Goal: Task Accomplishment & Management: Complete application form

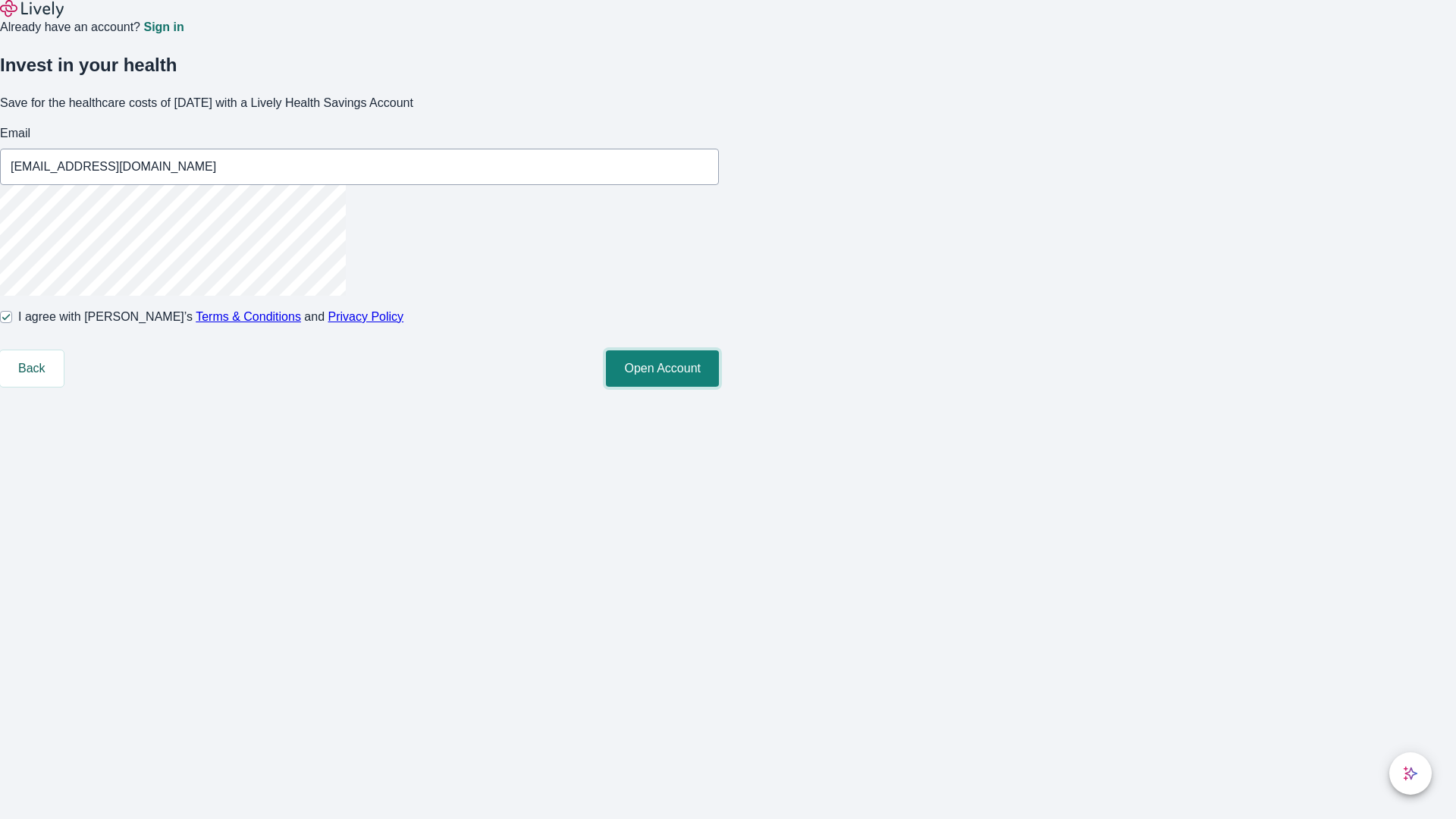
click at [719, 387] on button "Open Account" at bounding box center [662, 368] width 113 height 36
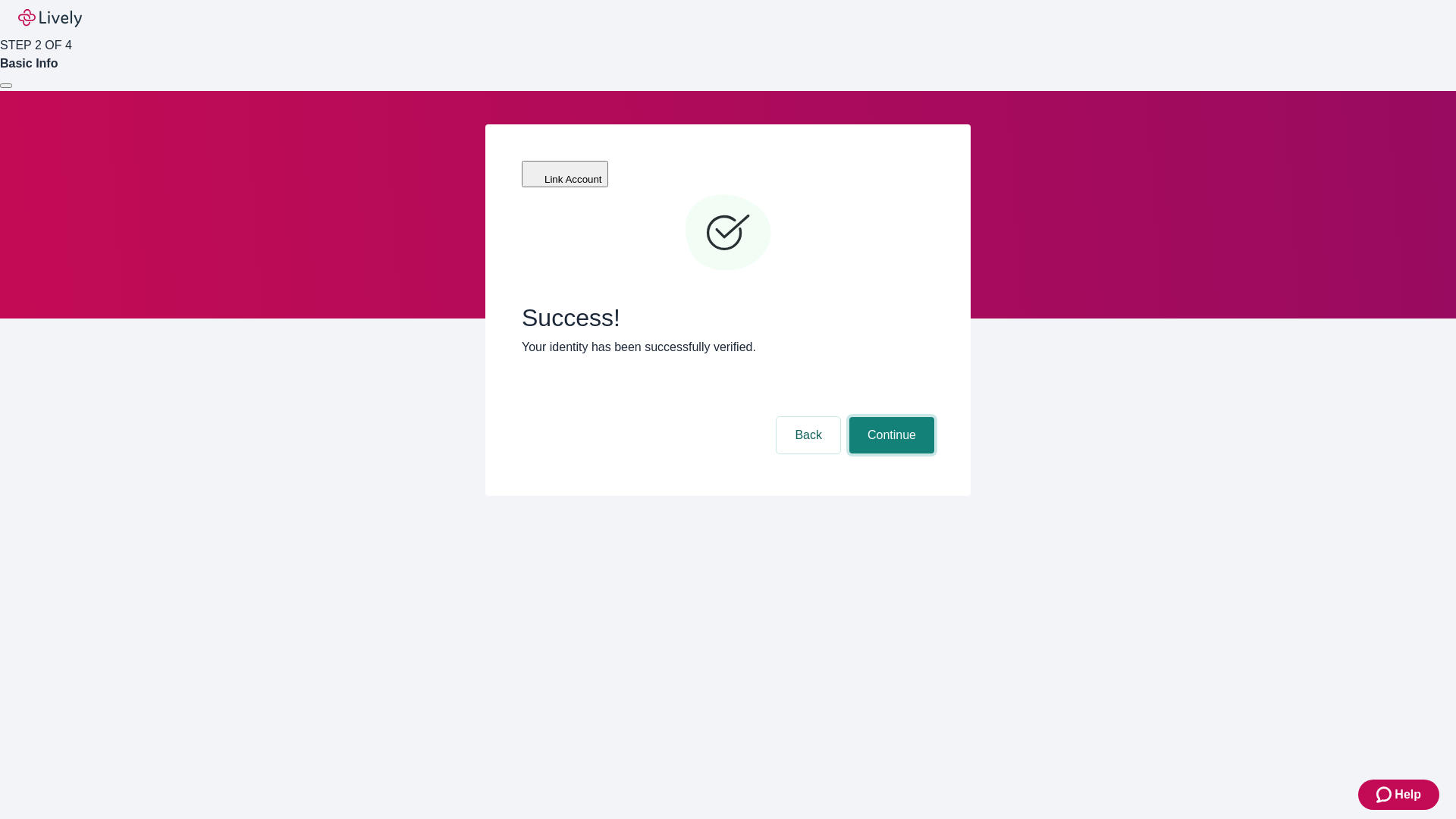
click at [890, 417] on button "Continue" at bounding box center [891, 434] width 85 height 36
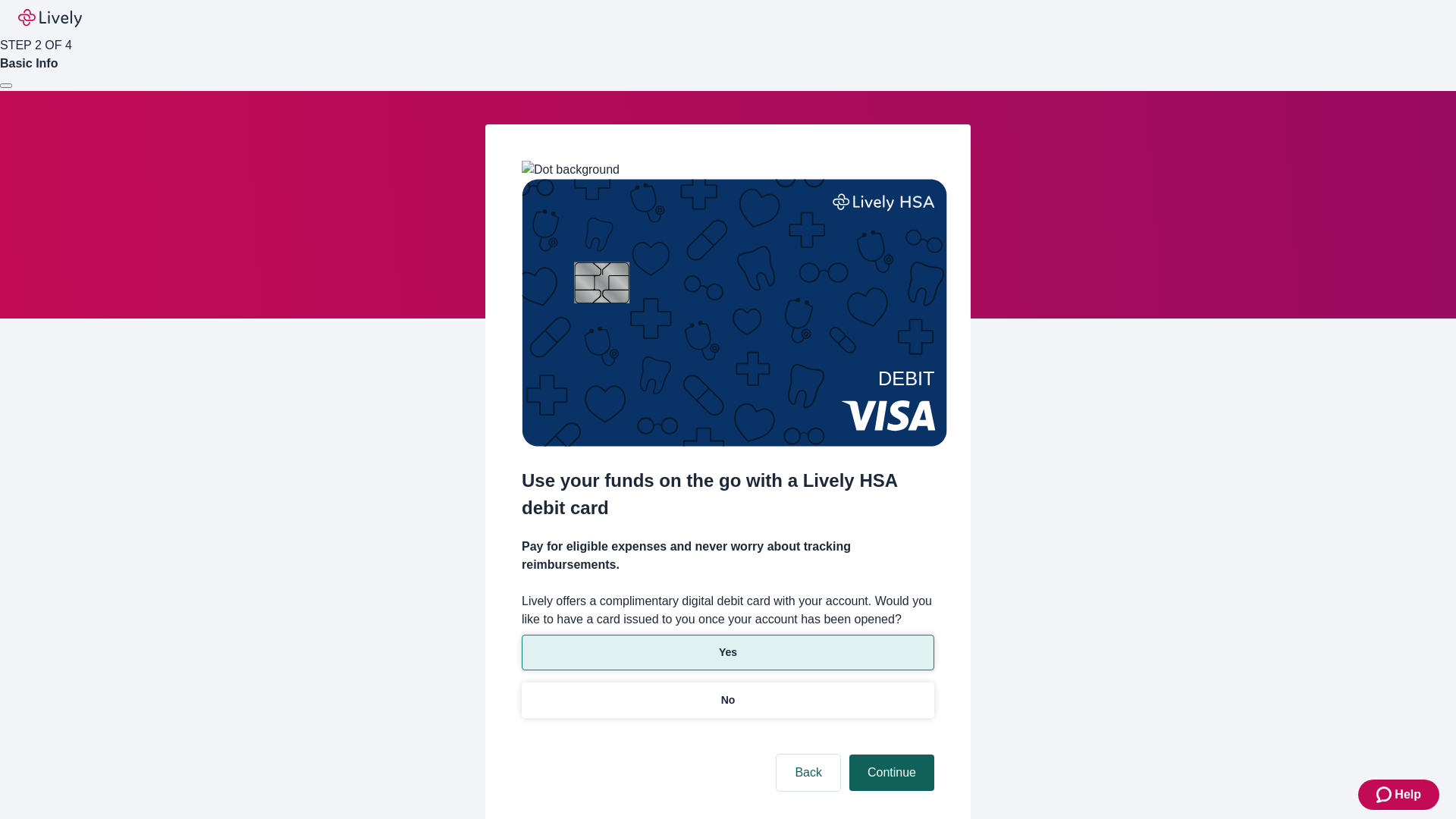
click at [728, 693] on p "No" at bounding box center [728, 700] width 15 height 16
click at [890, 755] on button "Continue" at bounding box center [891, 772] width 85 height 36
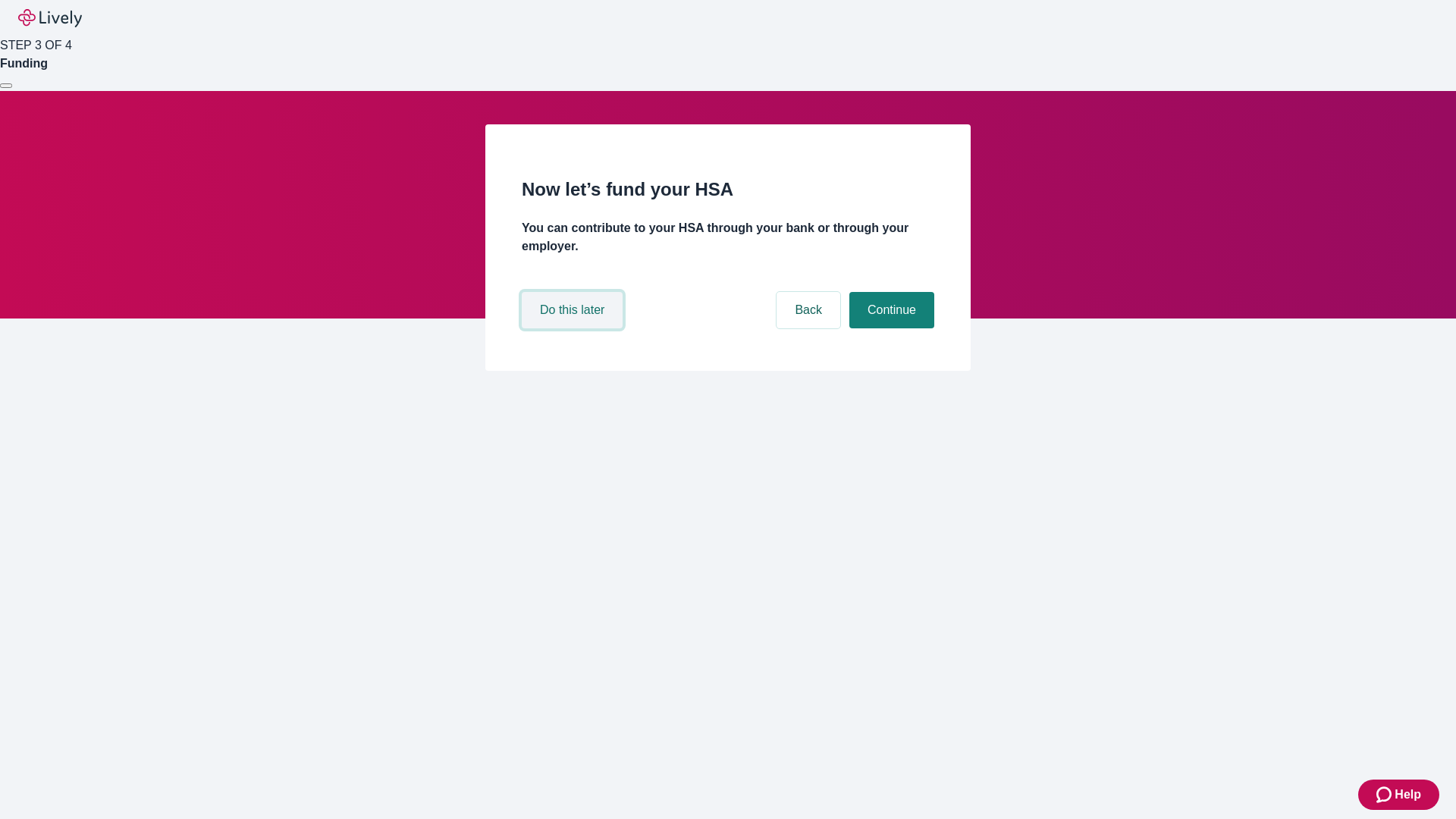
click at [574, 328] on button "Do this later" at bounding box center [572, 310] width 101 height 36
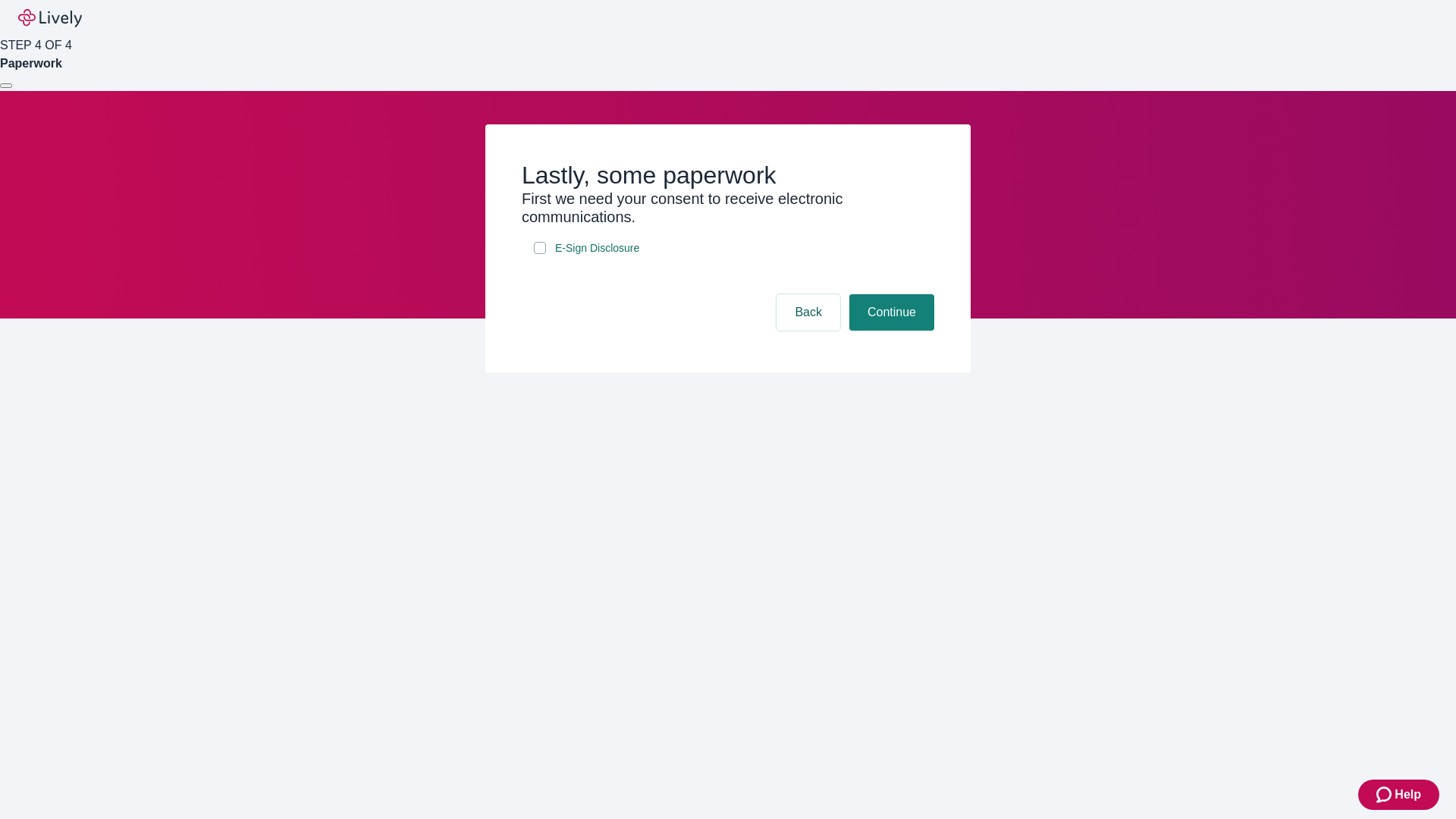
click at [540, 255] on input "E-Sign Disclosure" at bounding box center [540, 248] width 12 height 12
checkbox input "true"
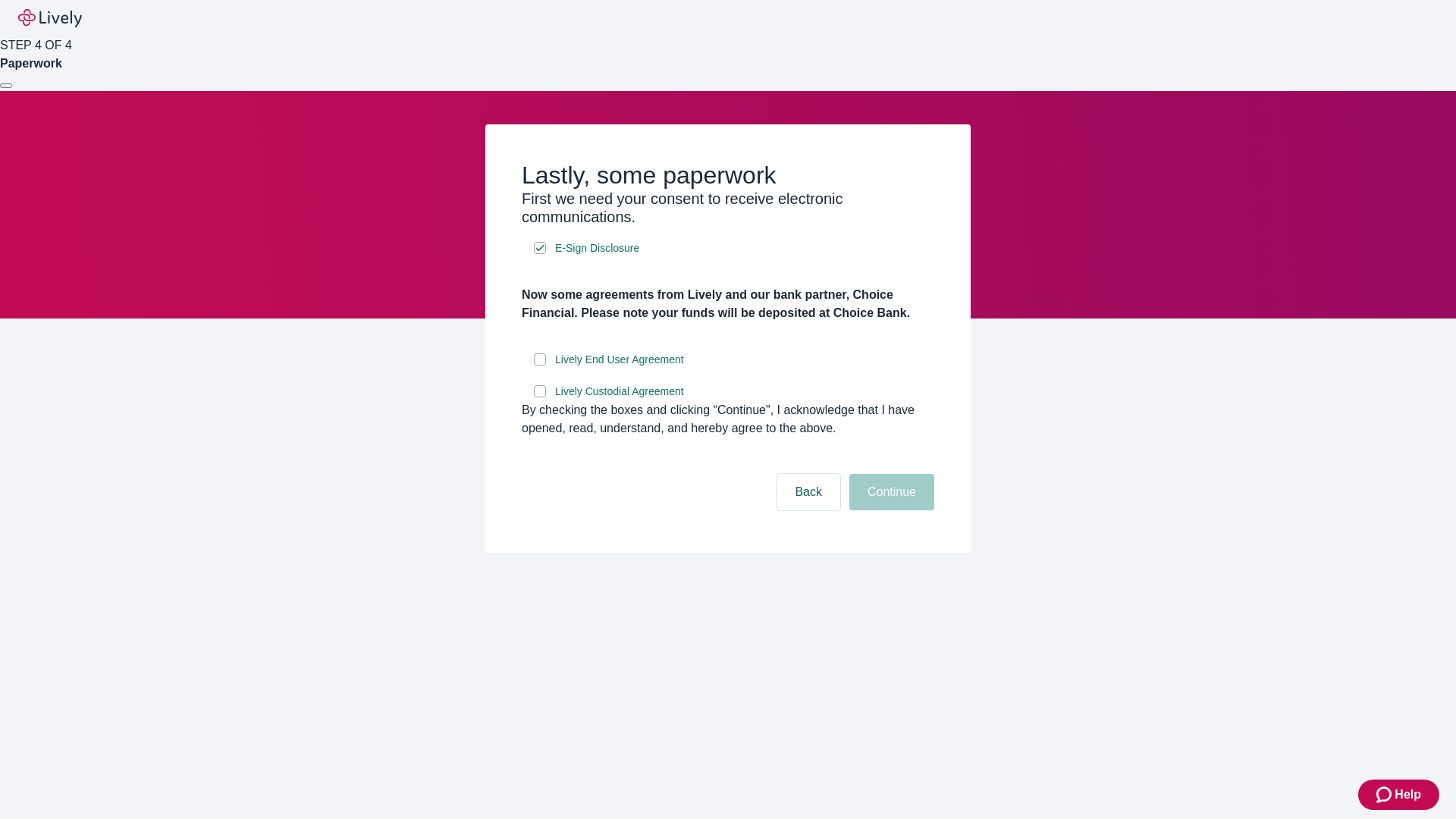
click at [540, 365] on input "Lively End User Agreement" at bounding box center [540, 359] width 12 height 12
checkbox input "true"
click at [540, 397] on input "Lively Custodial Agreement" at bounding box center [540, 392] width 12 height 12
checkbox input "true"
click at [890, 510] on button "Continue" at bounding box center [891, 492] width 85 height 36
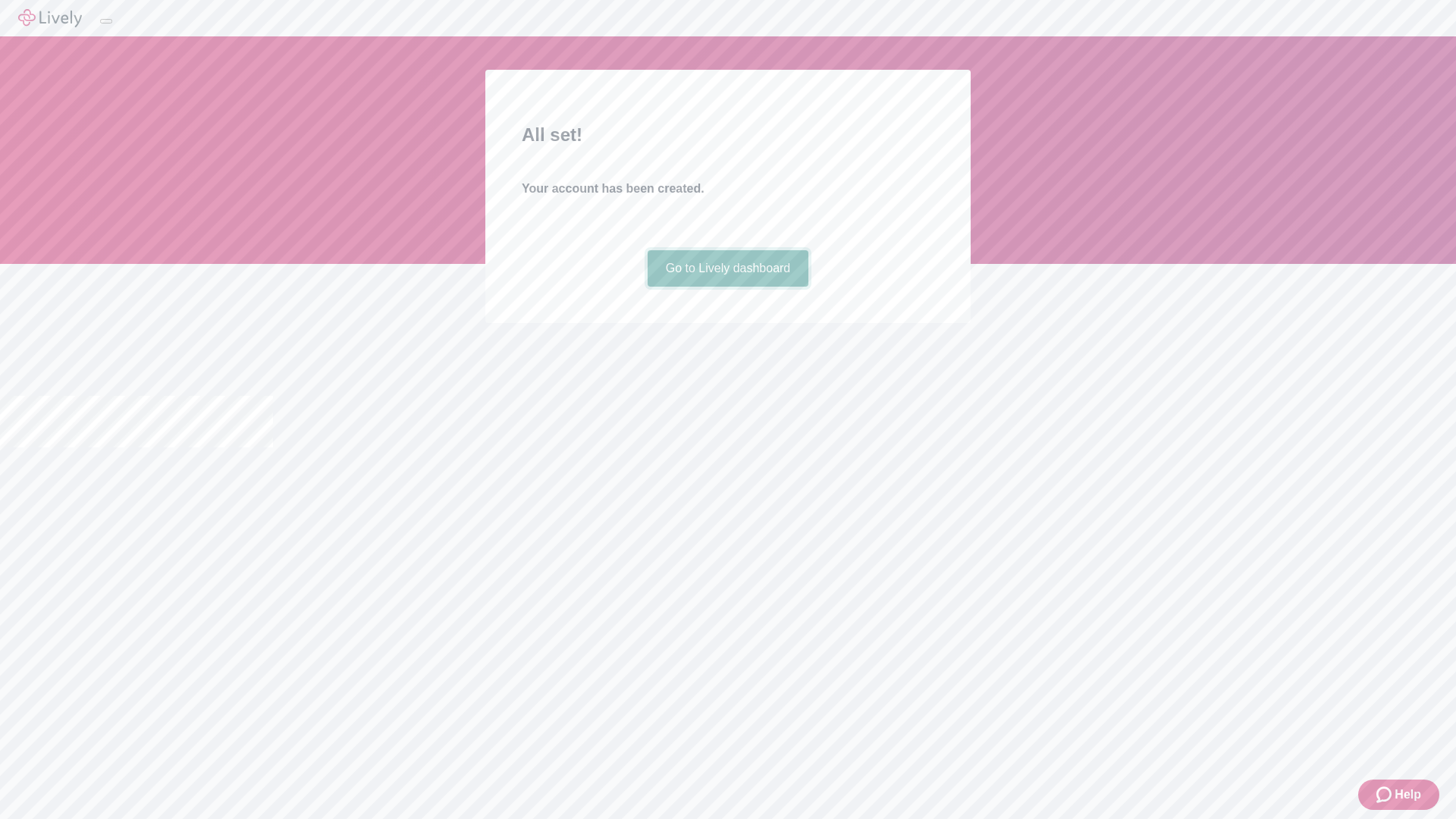
click at [728, 287] on link "Go to Lively dashboard" at bounding box center [728, 268] width 161 height 36
